Goal: Task Accomplishment & Management: Use online tool/utility

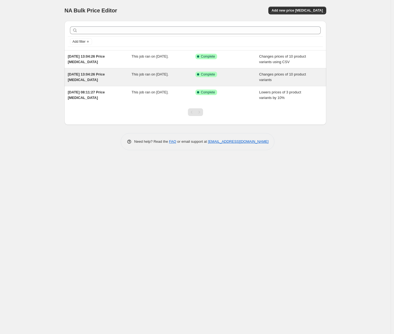
click at [97, 75] on span "[DATE] 13:04:26 Price [MEDICAL_DATA]" at bounding box center [86, 77] width 37 height 10
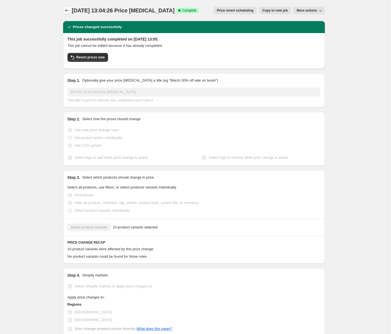
click at [68, 10] on icon "Price change jobs" at bounding box center [67, 11] width 6 height 6
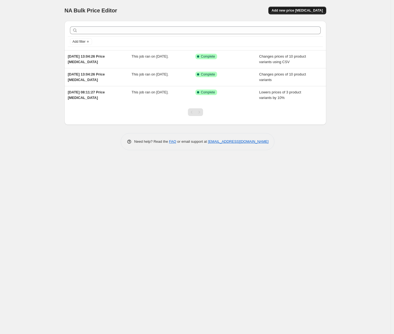
click at [288, 11] on span "Add new price [MEDICAL_DATA]" at bounding box center [296, 10] width 51 height 4
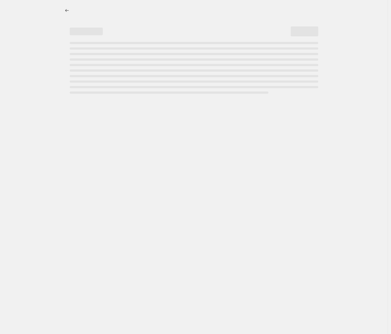
select select "percentage"
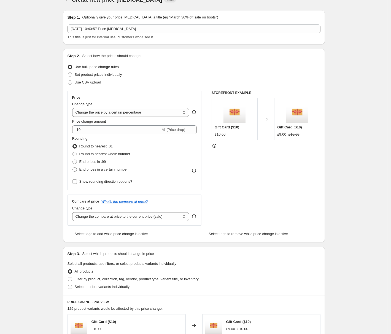
scroll to position [79, 0]
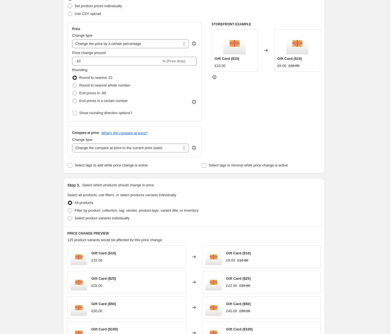
click at [244, 151] on div "STOREFRONT EXAMPLE Gift Card ($10) £10.00 Changed to Gift Card ($10) £9.00 £10.…" at bounding box center [265, 89] width 109 height 135
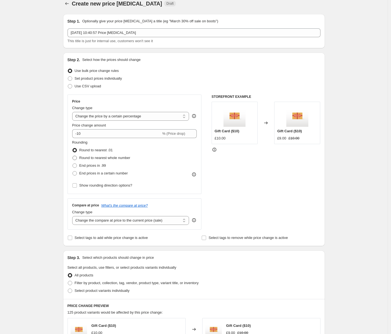
scroll to position [54, 0]
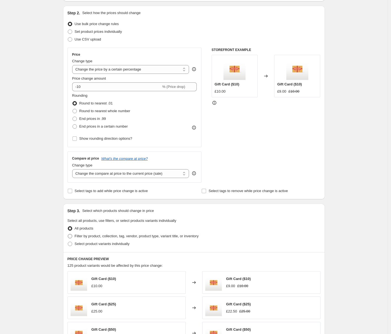
click at [110, 236] on span "Filter by product, collection, tag, vendor, product type, variant title, or inv…" at bounding box center [137, 236] width 124 height 4
click at [68, 234] on input "Filter by product, collection, tag, vendor, product type, variant title, or inv…" at bounding box center [68, 234] width 0 height 0
radio input "true"
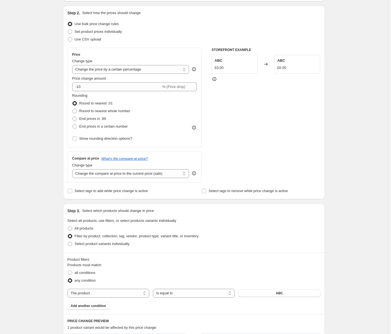
scroll to position [122, 0]
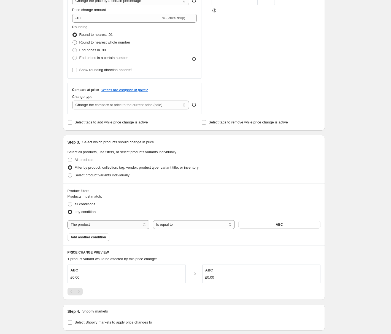
select select "collection"
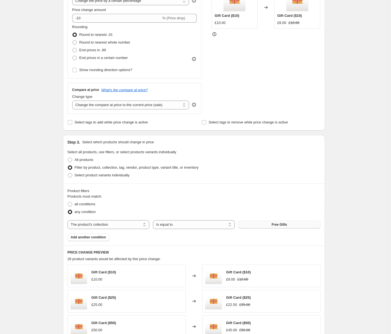
click at [287, 225] on span "Free Gifts" at bounding box center [278, 224] width 15 height 4
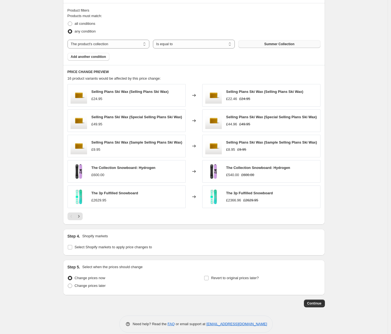
scroll to position [313, 0]
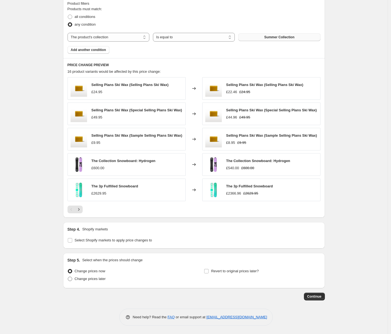
click at [84, 282] on label "Change prices later" at bounding box center [86, 279] width 38 height 8
click at [68, 277] on input "Change prices later" at bounding box center [68, 276] width 0 height 0
radio input "true"
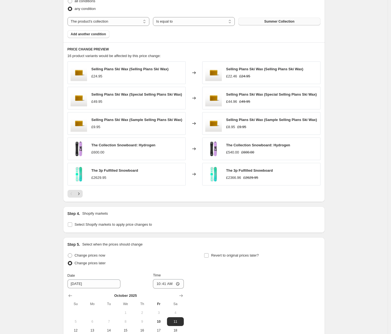
scroll to position [407, 0]
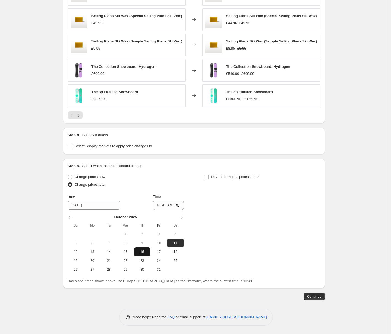
click at [148, 256] on button "16" at bounding box center [142, 251] width 17 height 9
type input "[DATE]"
click at [230, 177] on span "Revert to original prices later?" at bounding box center [235, 176] width 48 height 4
click at [208, 177] on input "Revert to original prices later?" at bounding box center [206, 176] width 4 height 4
checkbox input "true"
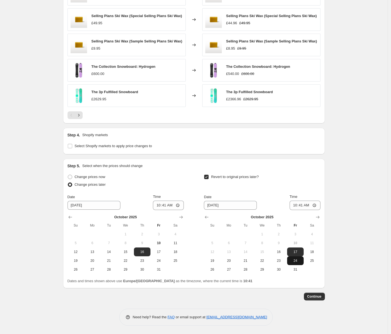
click at [289, 258] on button "24" at bounding box center [295, 260] width 17 height 9
type input "[DATE]"
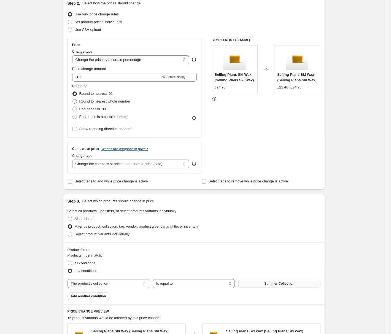
scroll to position [0, 0]
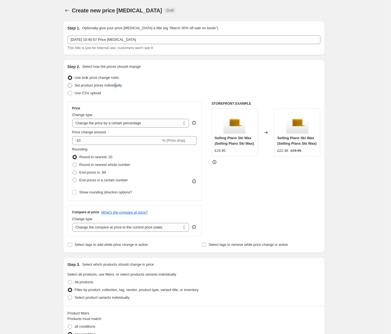
click at [121, 84] on span "Set product prices individually" at bounding box center [98, 85] width 47 height 4
click at [68, 83] on input "Set product prices individually" at bounding box center [68, 83] width 0 height 0
radio input "true"
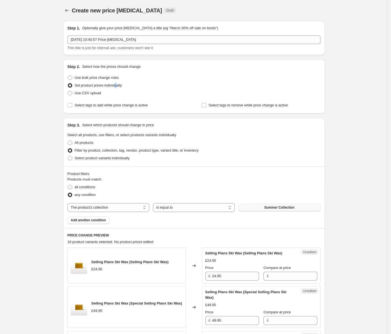
scroll to position [124, 0]
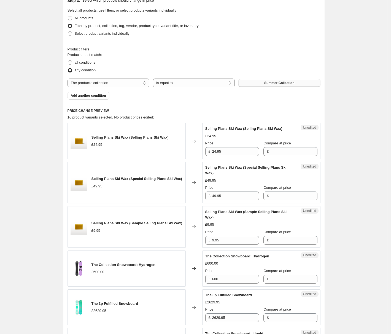
click at [278, 200] on div "Unedited Selling Plans Ski Wax (Special Selling Plans Ski Wax) £49.95 Price £ 4…" at bounding box center [261, 183] width 118 height 42
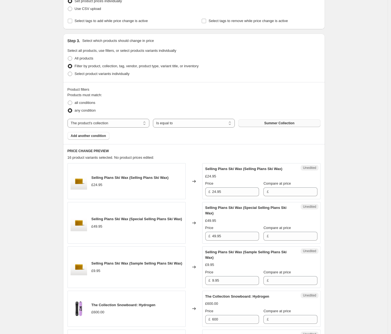
scroll to position [0, 0]
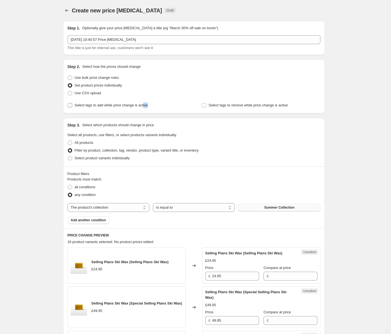
click at [148, 108] on label "Select tags to add while price change is active" at bounding box center [107, 105] width 80 height 8
click at [72, 107] on input "Select tags to add while price change is active" at bounding box center [70, 105] width 4 height 4
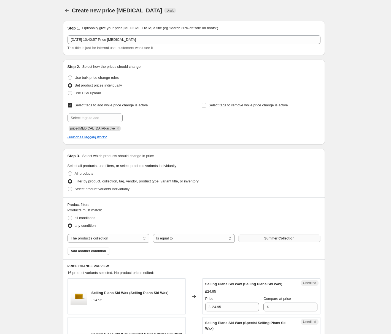
click at [148, 108] on span "Select tags to add while price change is active" at bounding box center [111, 105] width 73 height 6
click at [72, 107] on input "Select tags to add while price change is active" at bounding box center [70, 105] width 4 height 4
checkbox input "false"
